Goal: Find specific page/section: Find specific page/section

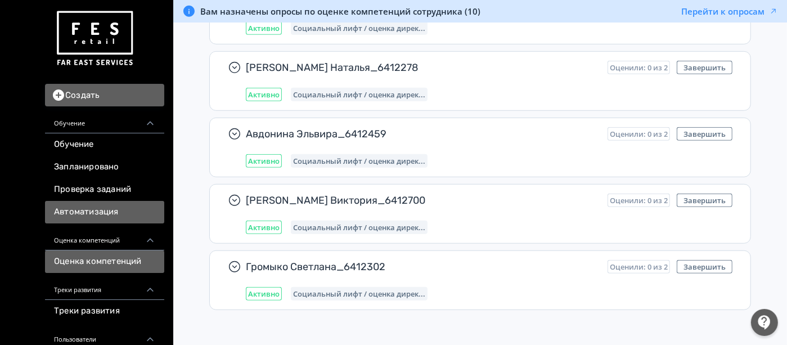
scroll to position [62, 0]
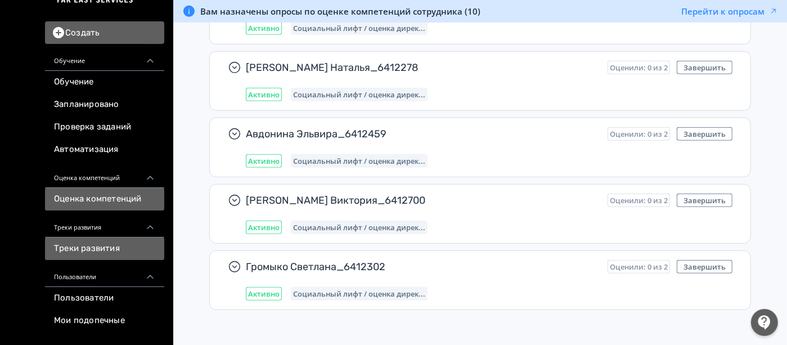
click at [89, 246] on link "Треки развития" at bounding box center [104, 248] width 119 height 23
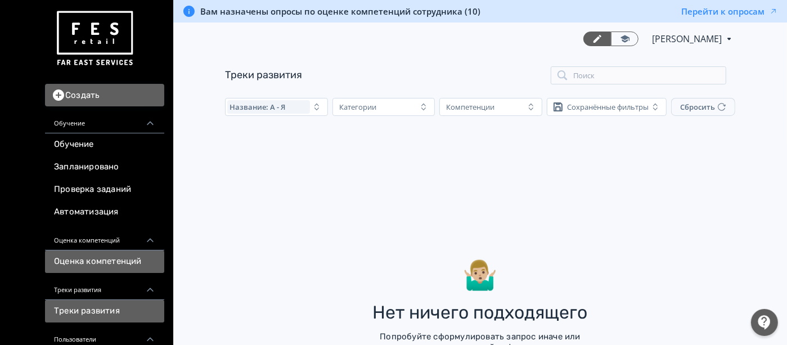
click at [106, 256] on link "Оценка компетенций" at bounding box center [104, 261] width 119 height 23
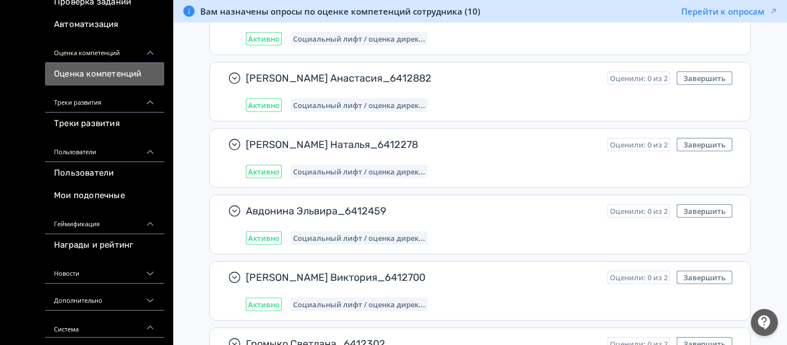
scroll to position [437, 0]
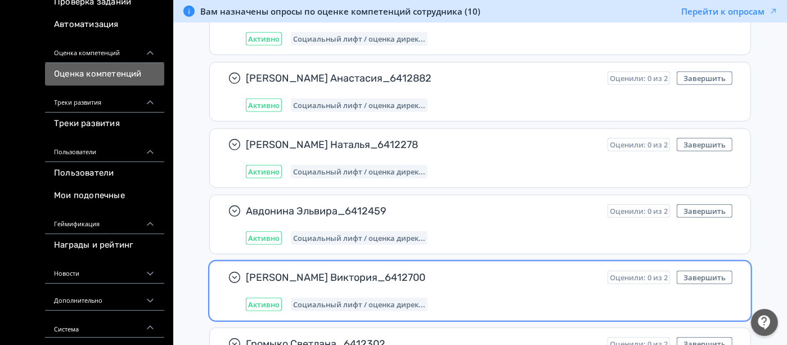
click at [495, 277] on span "[PERSON_NAME] Виктория_6412700" at bounding box center [422, 278] width 353 height 14
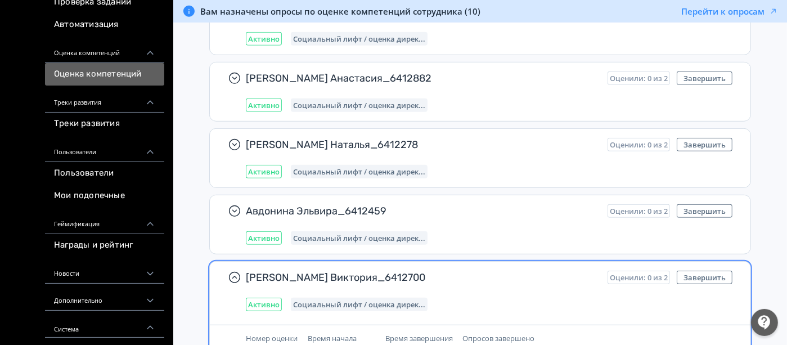
click at [335, 271] on span "[PERSON_NAME] Виктория_6412700" at bounding box center [422, 278] width 353 height 14
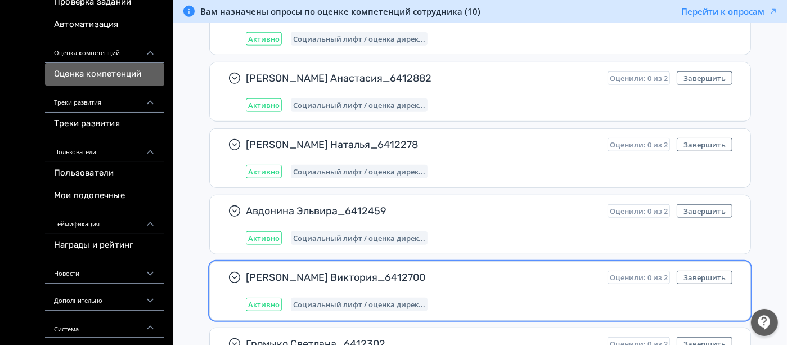
click at [335, 271] on span "[PERSON_NAME] Виктория_6412700" at bounding box center [422, 278] width 353 height 14
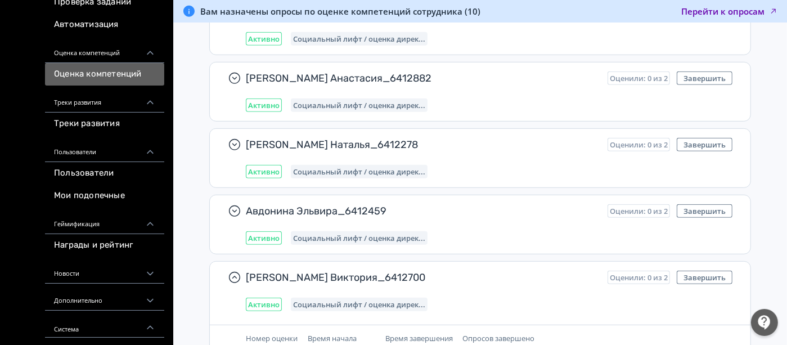
click at [756, 11] on button "Перейти к опросам" at bounding box center [729, 11] width 97 height 11
